Goal: Find specific page/section: Find specific page/section

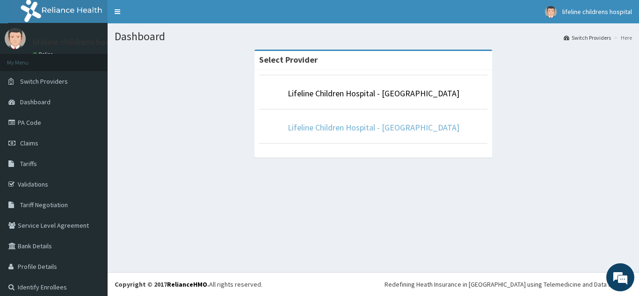
click at [366, 132] on link "Lifeline Children Hospital - [GEOGRAPHIC_DATA]" at bounding box center [374, 127] width 172 height 11
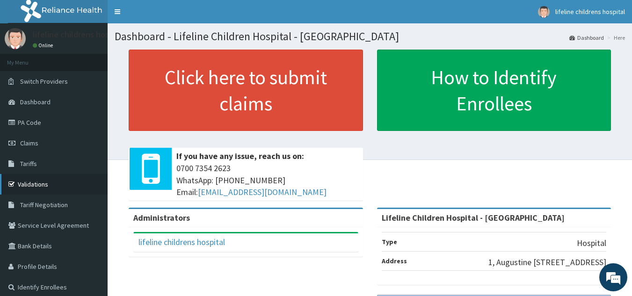
click at [54, 182] on link "Validations" at bounding box center [54, 184] width 108 height 21
